Goal: Manage account settings

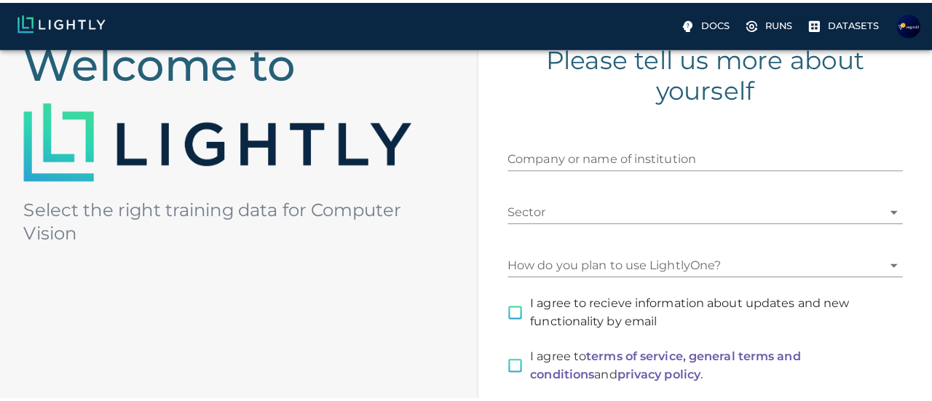
scroll to position [218, 0]
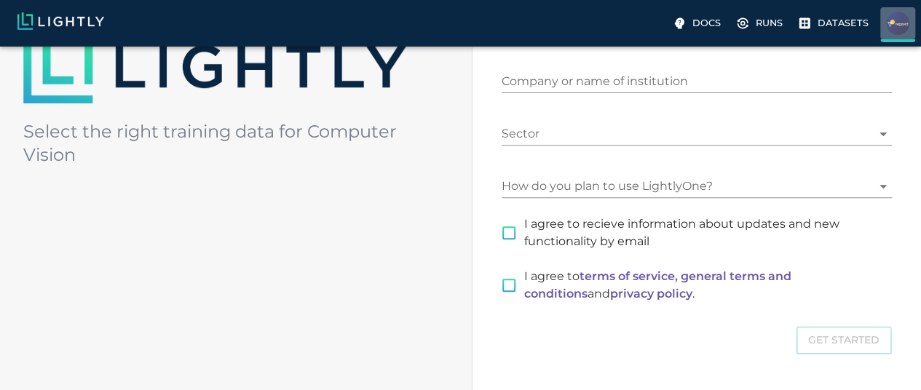
click at [0, 0] on p "techvegavi@gmail.com" at bounding box center [0, 0] width 0 height 0
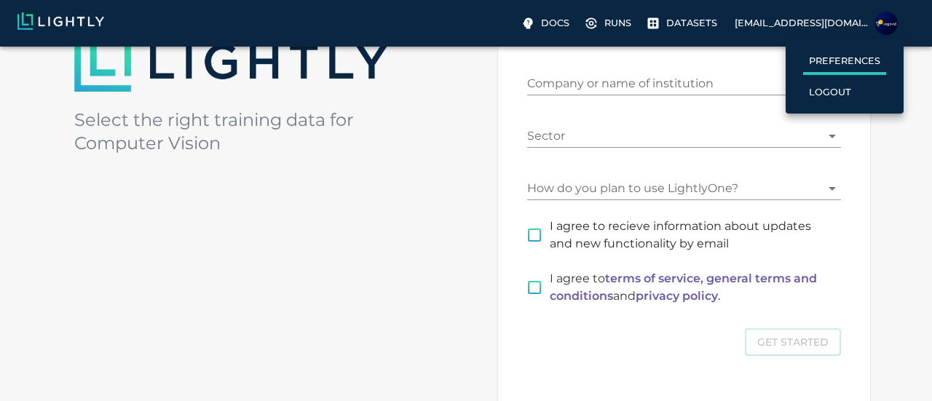
click at [881, 62] on label "Preferences" at bounding box center [844, 61] width 83 height 25
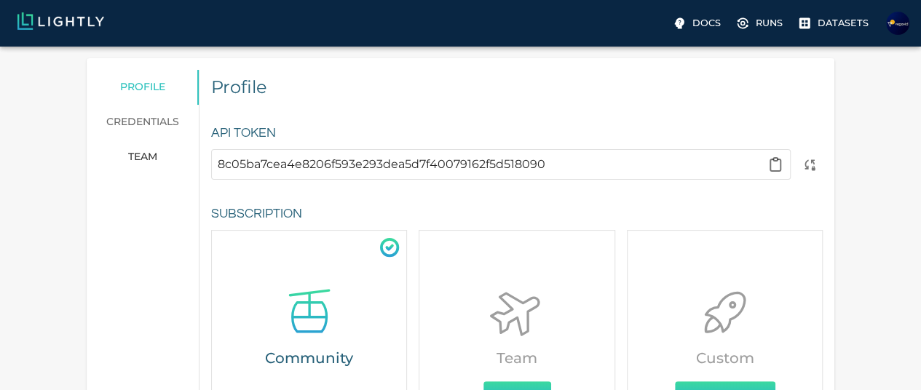
click at [563, 165] on input "8c05ba7cea4e8206f593e293dea5d7f40079162f5d518090" at bounding box center [489, 164] width 543 height 23
type input "8c05ba7cea4e8206f593e293dea5d7f40079162f5d518090"
click at [0, 0] on p "techvegavi@gmail.com" at bounding box center [0, 0] width 0 height 0
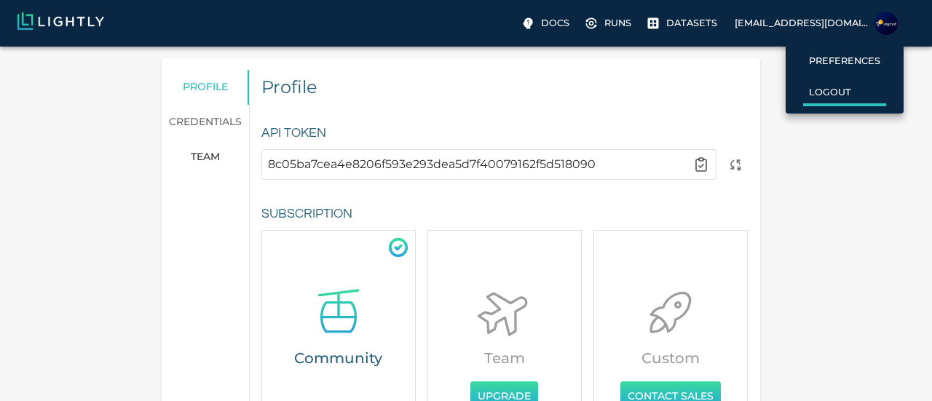
click at [818, 84] on label "Logout" at bounding box center [830, 93] width 54 height 25
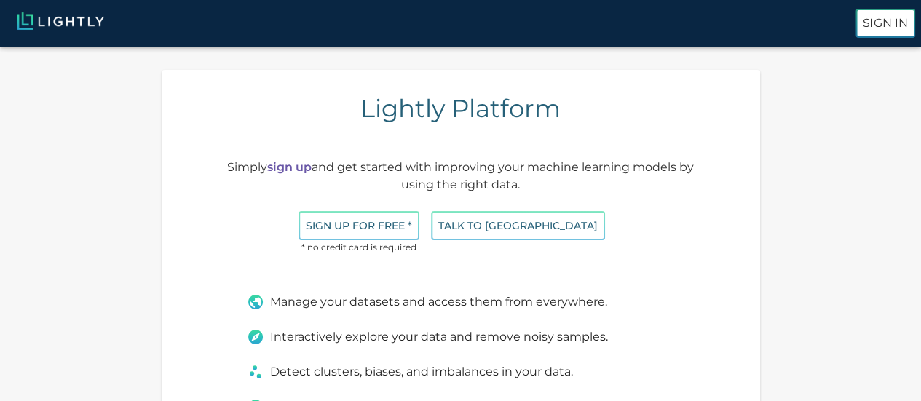
scroll to position [146, 0]
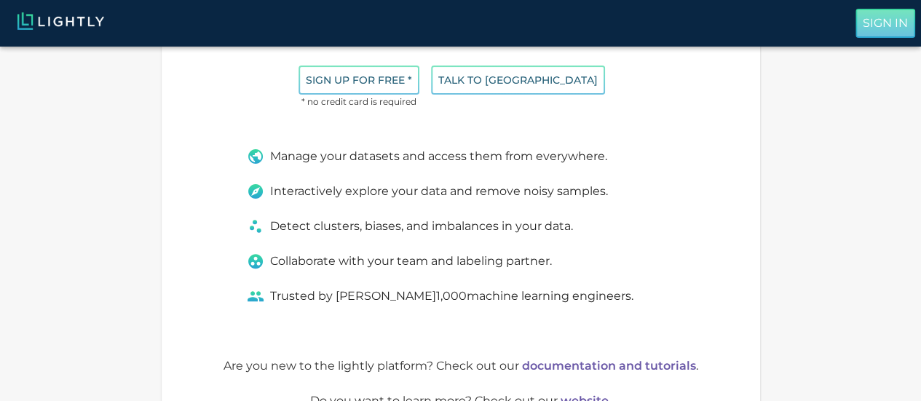
click at [855, 27] on button "Sign In" at bounding box center [885, 23] width 60 height 29
